Goal: Check status: Check status

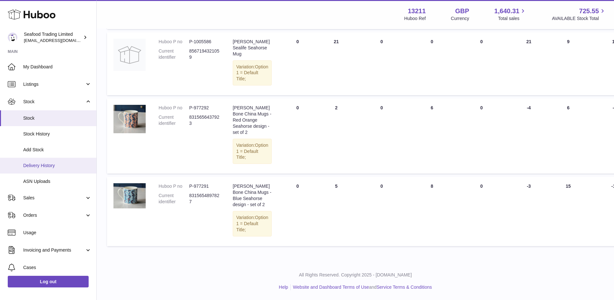
click at [46, 165] on span "Delivery History" at bounding box center [57, 165] width 68 height 6
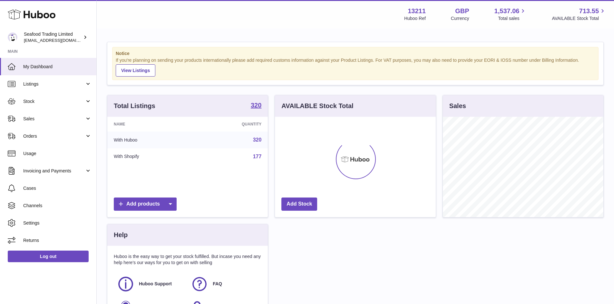
scroll to position [101, 161]
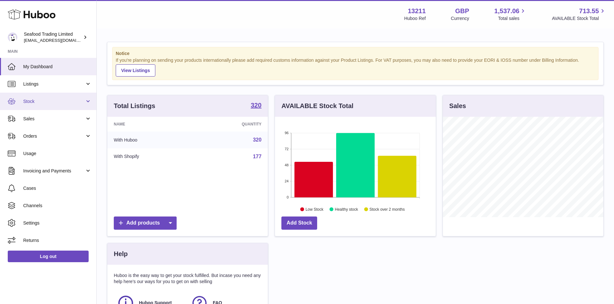
click at [32, 101] on span "Stock" at bounding box center [54, 102] width 62 height 6
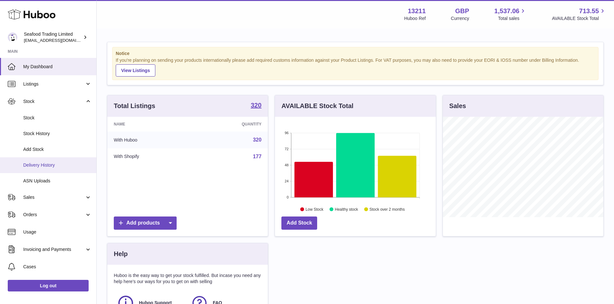
click at [41, 166] on span "Delivery History" at bounding box center [57, 165] width 68 height 6
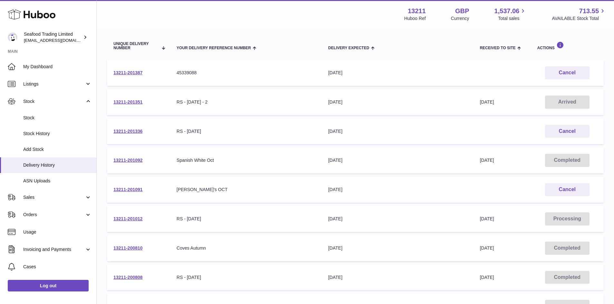
scroll to position [97, 0]
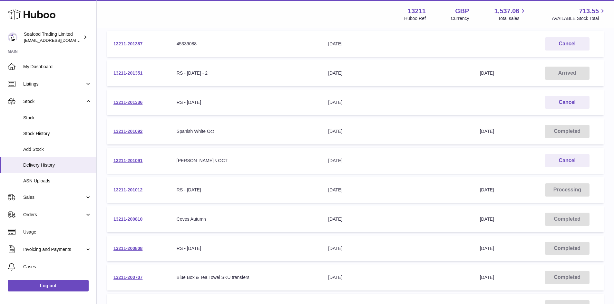
click at [130, 219] on link "13211-200810" at bounding box center [127, 219] width 29 height 5
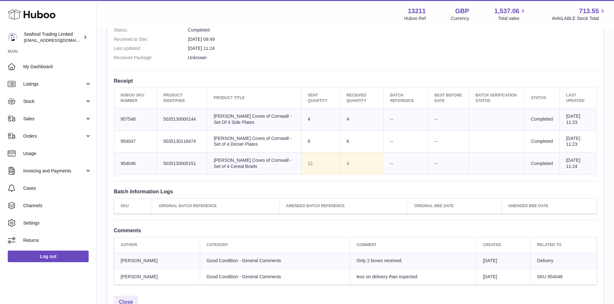
scroll to position [192, 0]
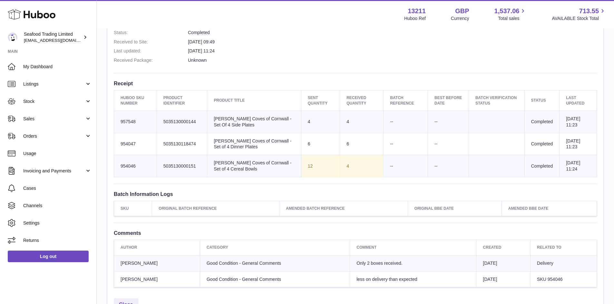
drag, startPoint x: 300, startPoint y: 52, endPoint x: 275, endPoint y: 47, distance: 24.8
click at [275, 48] on dd "1st Oct 2025 11:24" at bounding box center [392, 51] width 409 height 6
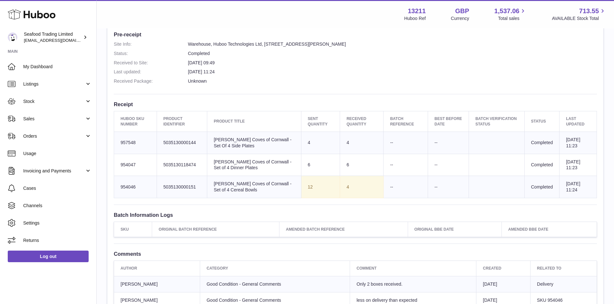
scroll to position [160, 0]
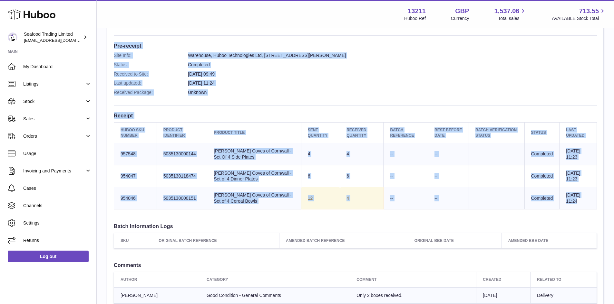
drag, startPoint x: 114, startPoint y: 45, endPoint x: 585, endPoint y: 212, distance: 499.8
click at [585, 212] on div "Site Info: 13211-200810 Unit 2 More Plus Central Park Hudson Ave Severn Beach B…" at bounding box center [355, 116] width 496 height 424
copy div "Pre-receipt Site Info: Warehouse, Huboo Technologies Ltd, Unit 2, More Plus Cen…"
click at [45, 65] on span "My Dashboard" at bounding box center [57, 67] width 68 height 6
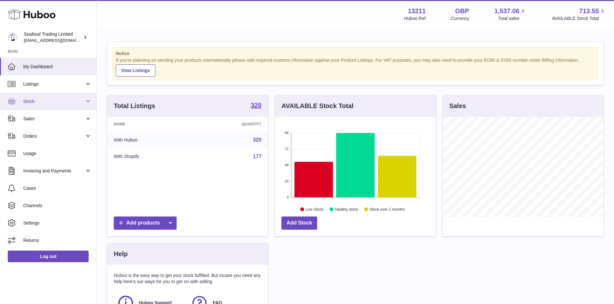
click at [34, 102] on span "Stock" at bounding box center [54, 102] width 62 height 6
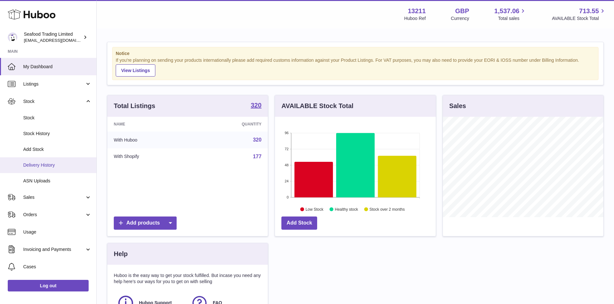
click at [50, 165] on span "Delivery History" at bounding box center [57, 165] width 68 height 6
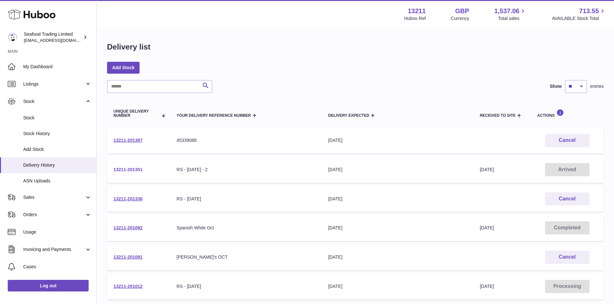
click at [128, 169] on link "13211-201351" at bounding box center [127, 169] width 29 height 5
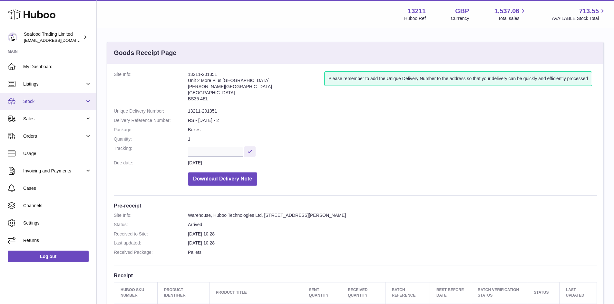
click at [38, 100] on span "Stock" at bounding box center [54, 102] width 62 height 6
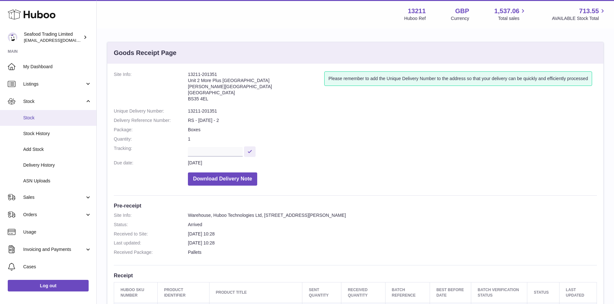
click at [35, 118] on span "Stock" at bounding box center [57, 118] width 68 height 6
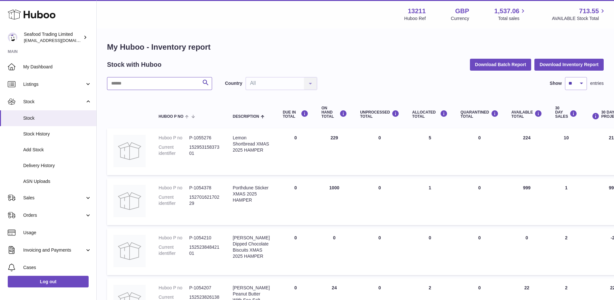
click at [135, 84] on input "text" at bounding box center [159, 83] width 105 height 13
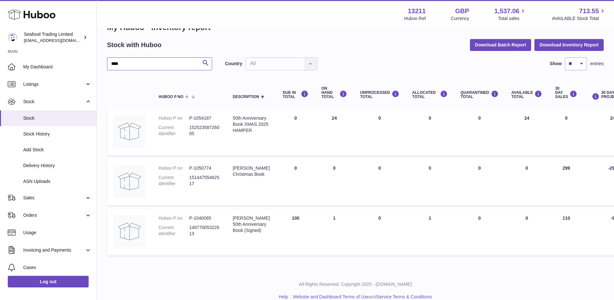
scroll to position [29, 0]
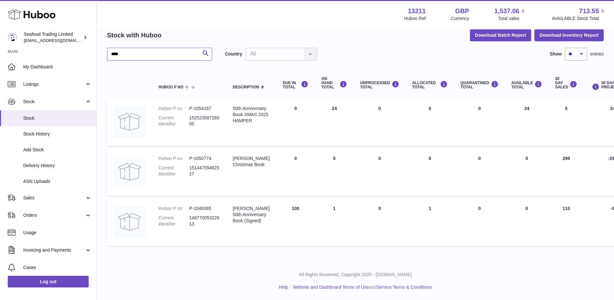
click at [130, 53] on input "****" at bounding box center [159, 54] width 105 height 13
drag, startPoint x: 121, startPoint y: 54, endPoint x: 99, endPoint y: 51, distance: 22.7
click at [99, 51] on div "My Huboo - Inventory report Stock with Huboo Download Batch Report Download Inv…" at bounding box center [355, 131] width 517 height 262
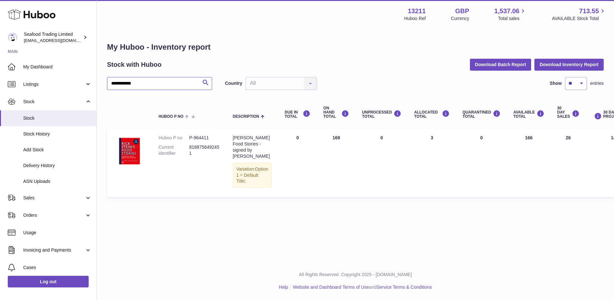
scroll to position [5, 0]
drag, startPoint x: 139, startPoint y: 78, endPoint x: 92, endPoint y: 66, distance: 48.5
click at [92, 66] on div "**********" at bounding box center [307, 150] width 614 height 300
drag, startPoint x: 144, startPoint y: 79, endPoint x: 110, endPoint y: 74, distance: 34.2
click at [110, 77] on input "**********" at bounding box center [159, 83] width 105 height 13
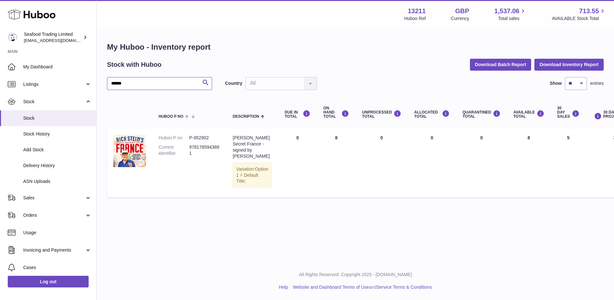
drag, startPoint x: 127, startPoint y: 79, endPoint x: 98, endPoint y: 74, distance: 29.4
click at [98, 74] on div "My Huboo - Inventory report Stock with Huboo Download Batch Report Download Inv…" at bounding box center [355, 121] width 517 height 184
drag, startPoint x: 150, startPoint y: 79, endPoint x: 101, endPoint y: 75, distance: 49.1
click at [101, 75] on div "**********" at bounding box center [355, 121] width 517 height 184
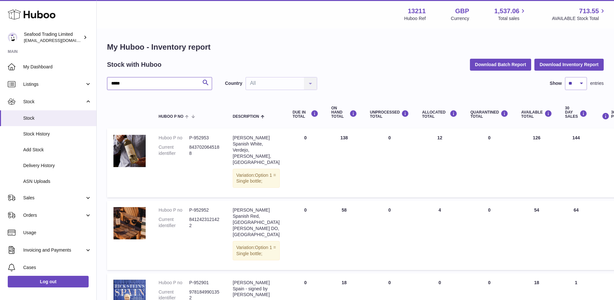
drag, startPoint x: 131, startPoint y: 83, endPoint x: 105, endPoint y: 83, distance: 26.1
click at [105, 83] on div "My Huboo - Inventory report Stock with Huboo Download Batch Report Download Inv…" at bounding box center [355, 187] width 517 height 317
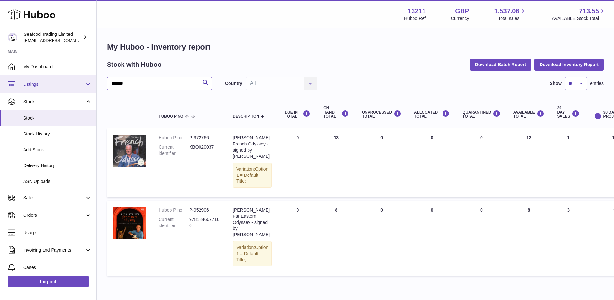
drag, startPoint x: 135, startPoint y: 83, endPoint x: 89, endPoint y: 80, distance: 46.1
click at [89, 80] on div "Huboo Seafood Trading Limited [EMAIL_ADDRESS][DOMAIN_NAME] Main My Dashboard Li…" at bounding box center [307, 165] width 614 height 330
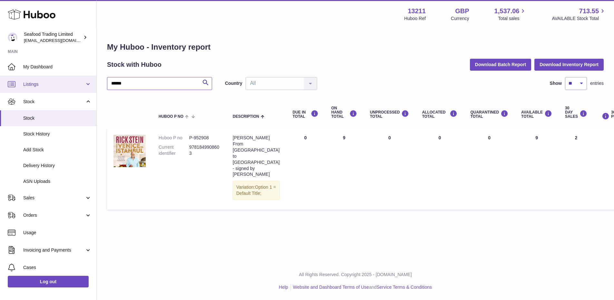
drag, startPoint x: 127, startPoint y: 82, endPoint x: 77, endPoint y: 83, distance: 50.0
click at [77, 83] on div "Huboo Seafood Trading Limited [EMAIL_ADDRESS][DOMAIN_NAME] Main My Dashboard Li…" at bounding box center [307, 150] width 614 height 300
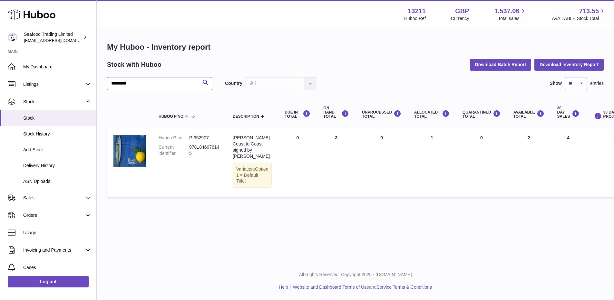
drag, startPoint x: 130, startPoint y: 83, endPoint x: 109, endPoint y: 82, distance: 21.3
click at [109, 82] on input "********" at bounding box center [159, 83] width 105 height 13
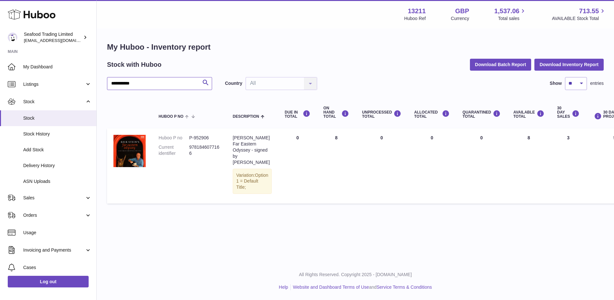
drag, startPoint x: 140, startPoint y: 83, endPoint x: 98, endPoint y: 81, distance: 41.9
click at [98, 81] on div "**********" at bounding box center [355, 124] width 517 height 190
drag, startPoint x: 140, startPoint y: 82, endPoint x: 100, endPoint y: 81, distance: 39.9
click at [100, 81] on div "My Huboo - Inventory report Stock with Huboo Download Batch Report Download Inv…" at bounding box center [355, 124] width 517 height 190
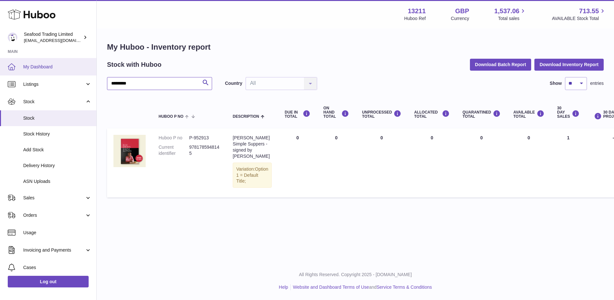
drag, startPoint x: 134, startPoint y: 83, endPoint x: 95, endPoint y: 74, distance: 40.0
click at [97, 76] on div "My Huboo - Inventory report Stock with Huboo Download Batch Report Download Inv…" at bounding box center [355, 121] width 517 height 184
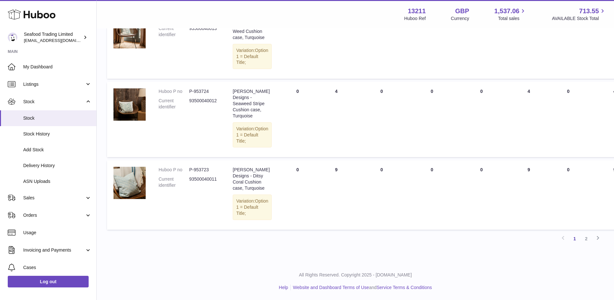
scroll to position [653, 0]
type input "*******"
click at [587, 237] on link "2" at bounding box center [586, 239] width 12 height 12
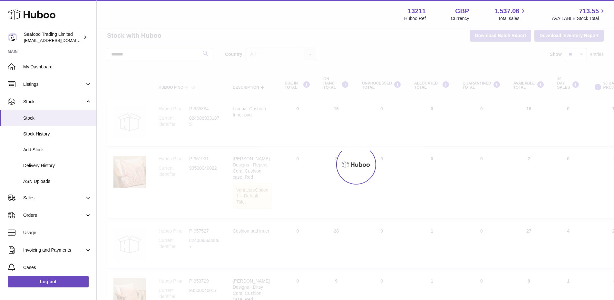
scroll to position [5, 0]
